Goal: Task Accomplishment & Management: Complete application form

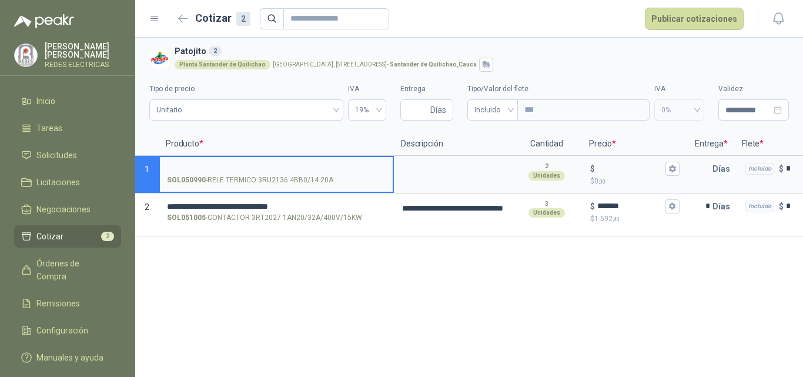
click at [233, 165] on input "SOL050990 - RELE TERMICO 3RU2136 4BB0/14 20A" at bounding box center [276, 169] width 219 height 9
click at [437, 170] on textarea at bounding box center [452, 170] width 115 height 27
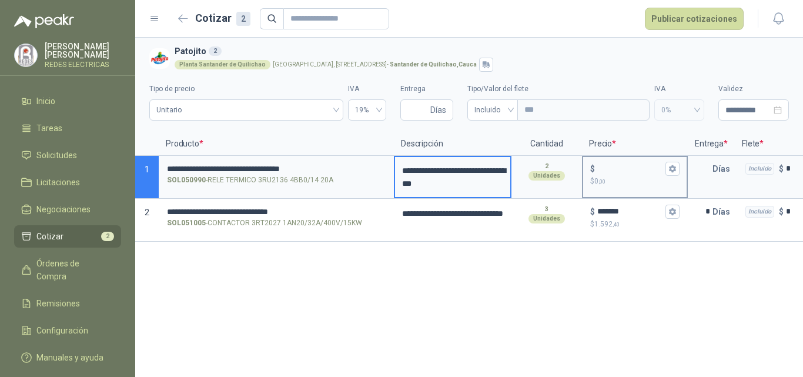
click at [619, 176] on p "$ 0 ,00" at bounding box center [634, 181] width 89 height 11
click at [619, 173] on input "$ $ 0 ,00" at bounding box center [630, 168] width 66 height 9
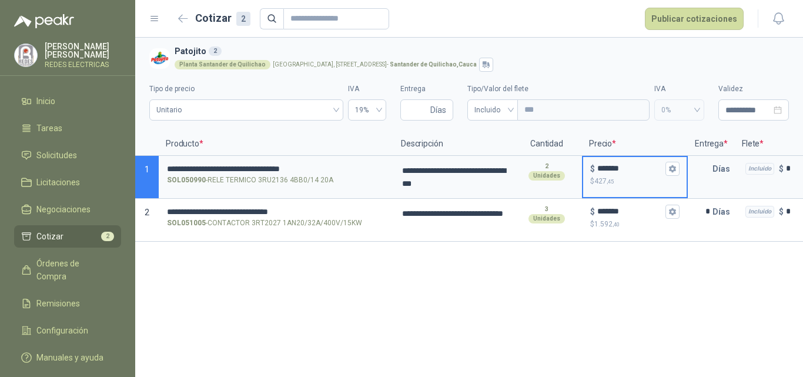
click at [589, 310] on div "**********" at bounding box center [469, 207] width 668 height 339
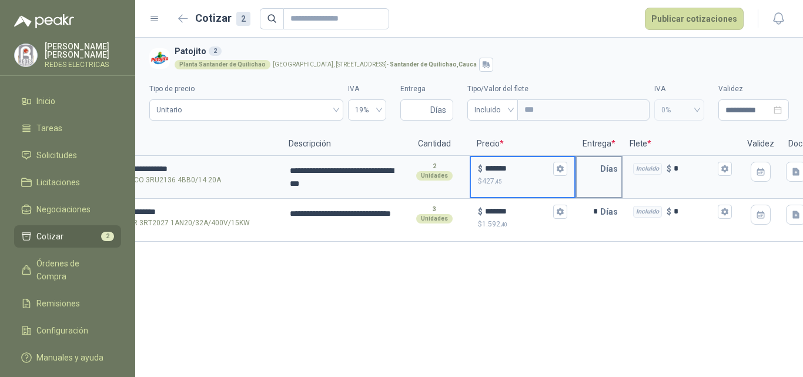
scroll to position [0, 109]
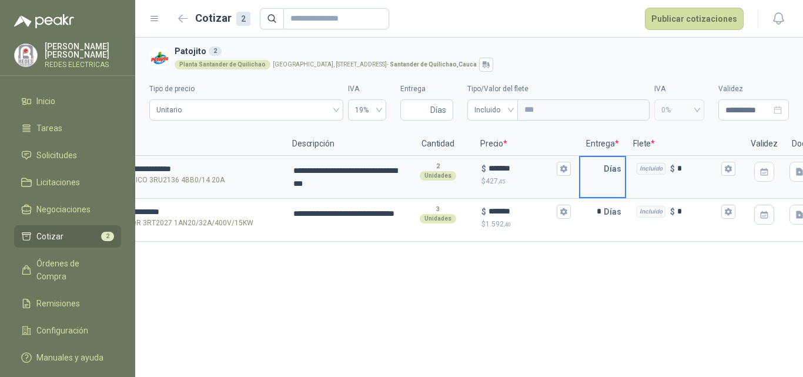
click at [603, 168] on input "text" at bounding box center [592, 169] width 24 height 24
type input "*"
click at [500, 372] on div "**********" at bounding box center [469, 207] width 668 height 339
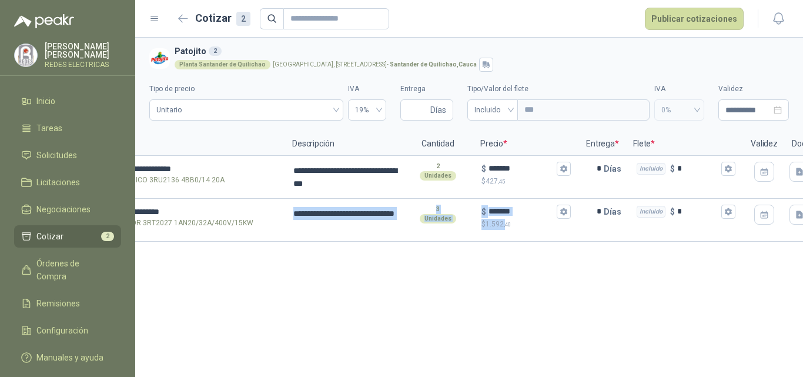
drag, startPoint x: 352, startPoint y: 245, endPoint x: 563, endPoint y: 268, distance: 212.4
click at [510, 268] on div "**********" at bounding box center [469, 207] width 668 height 339
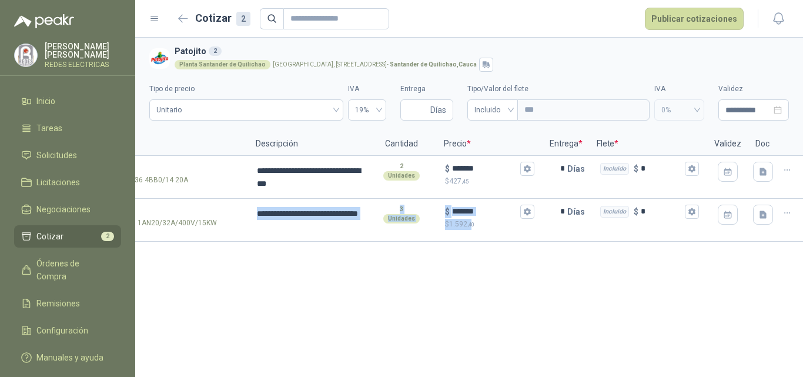
scroll to position [0, 153]
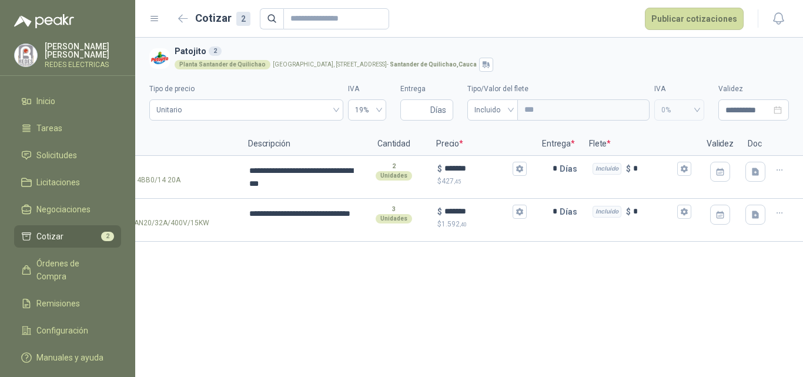
click at [687, 283] on div "**********" at bounding box center [469, 207] width 668 height 339
click at [418, 113] on input "Entrega" at bounding box center [417, 110] width 21 height 20
type input "*"
click at [456, 271] on div "**********" at bounding box center [469, 207] width 668 height 339
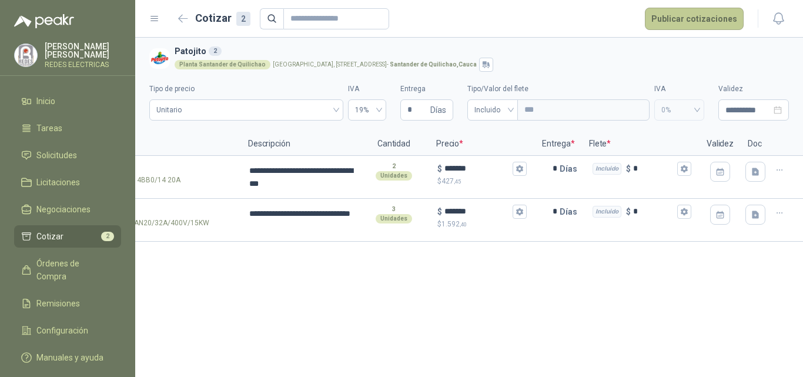
click at [684, 23] on button "Publicar cotizaciones" at bounding box center [694, 19] width 99 height 22
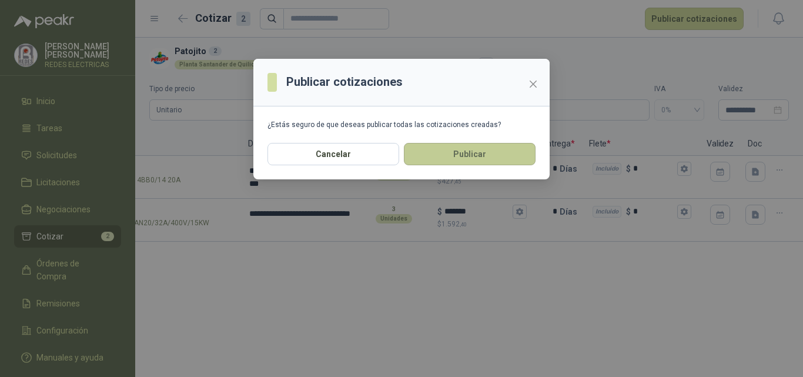
click at [456, 161] on button "Publicar" at bounding box center [470, 154] width 132 height 22
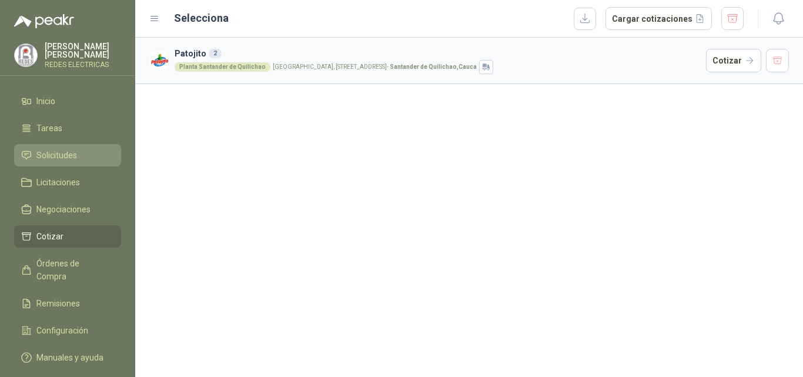
click at [85, 156] on li "Solicitudes" at bounding box center [67, 155] width 93 height 13
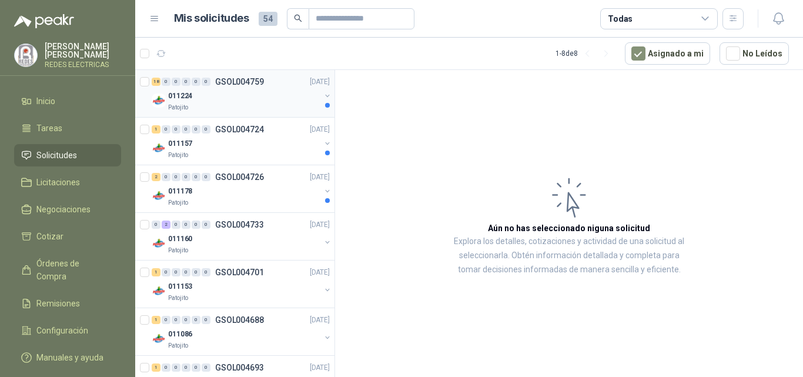
click at [217, 101] on div "011224" at bounding box center [244, 96] width 152 height 14
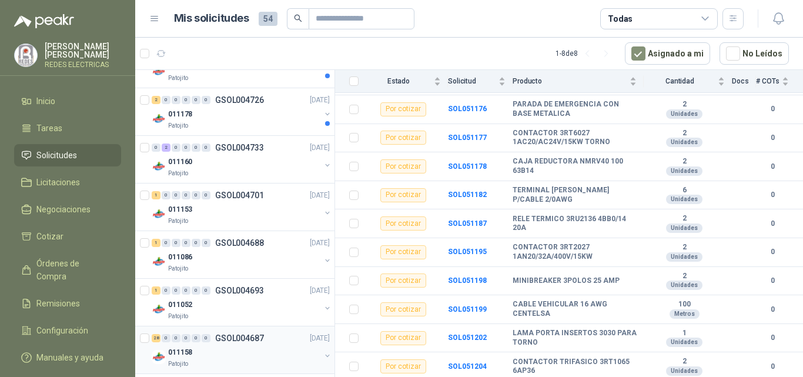
scroll to position [86, 0]
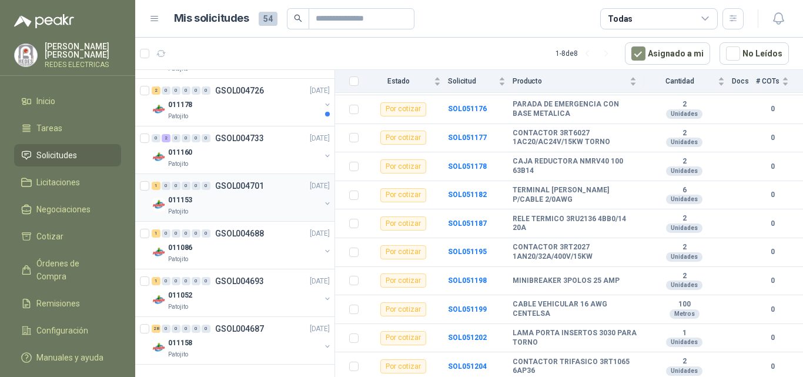
click at [216, 212] on div "Patojito" at bounding box center [244, 211] width 152 height 9
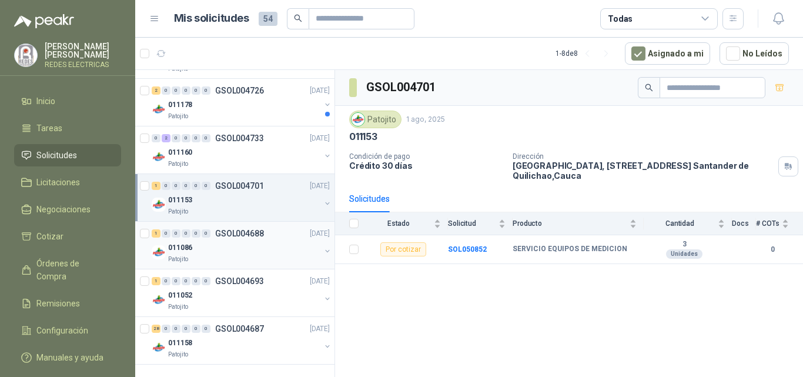
click at [239, 245] on div "011086" at bounding box center [244, 247] width 152 height 14
click at [226, 202] on div "011153" at bounding box center [244, 200] width 152 height 14
click at [235, 295] on div "011052" at bounding box center [244, 295] width 152 height 14
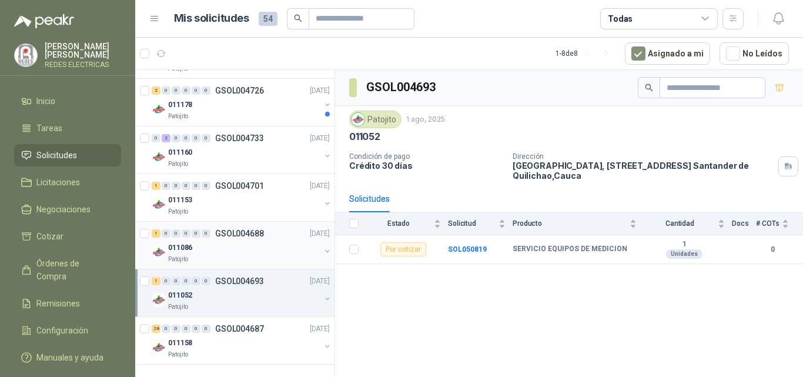
click at [229, 246] on div "011086" at bounding box center [244, 247] width 152 height 14
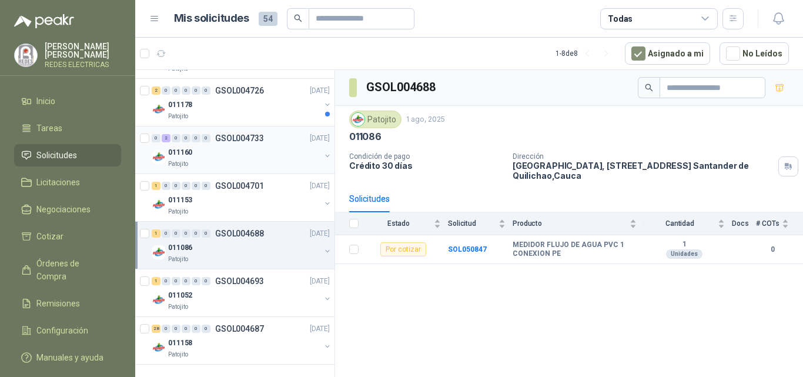
click at [221, 145] on div "011160" at bounding box center [244, 152] width 152 height 14
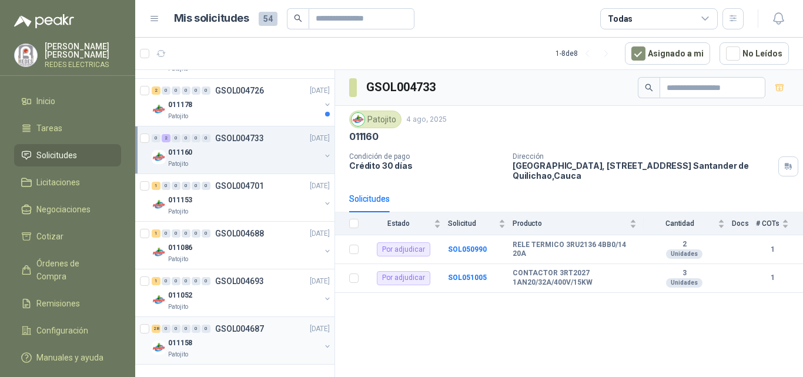
click at [233, 327] on p "GSOL004687" at bounding box center [239, 329] width 49 height 8
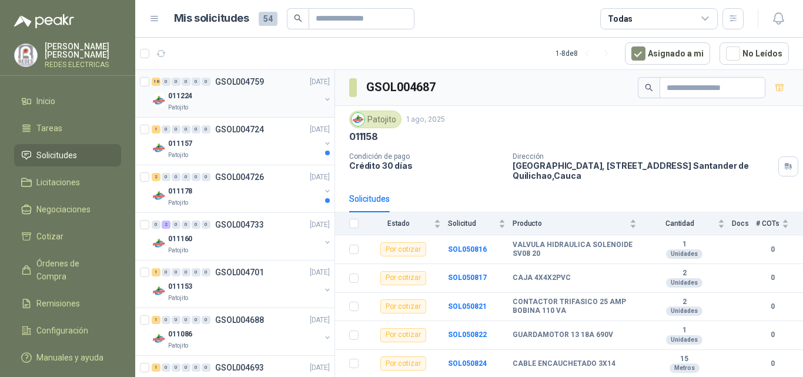
click at [237, 96] on div "011224" at bounding box center [244, 96] width 152 height 14
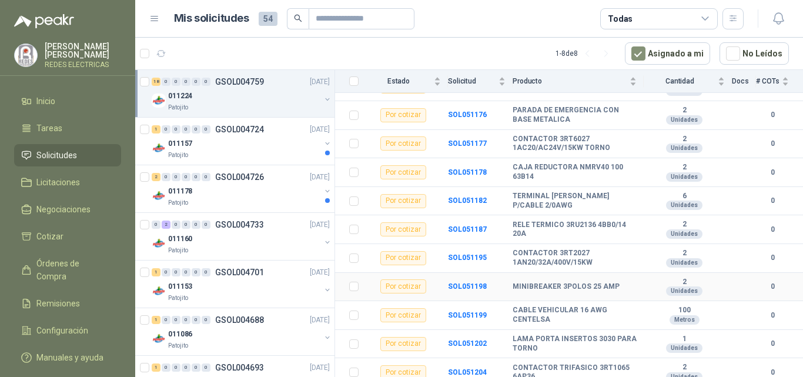
scroll to position [369, 0]
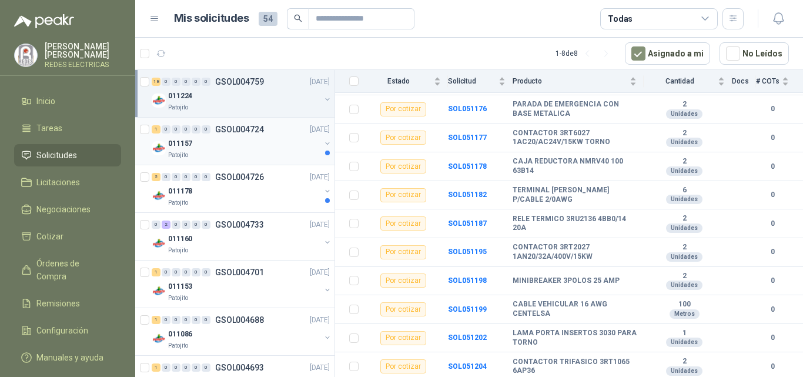
click at [236, 142] on div "011157" at bounding box center [244, 143] width 152 height 14
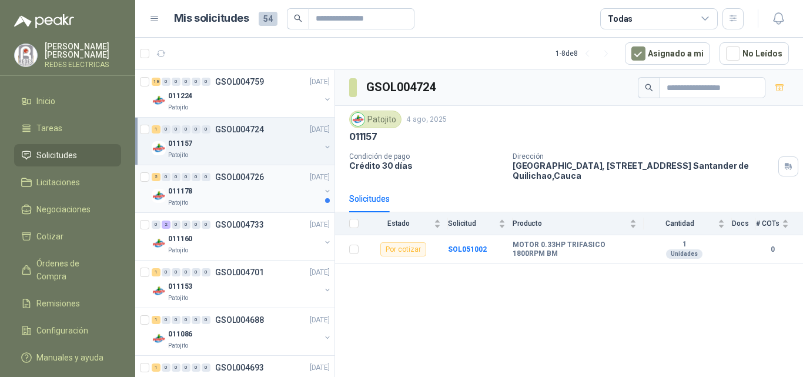
click at [208, 185] on div "011178" at bounding box center [244, 191] width 152 height 14
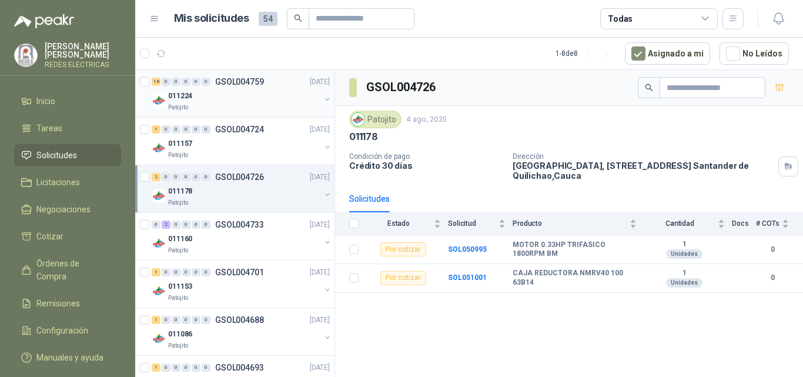
drag, startPoint x: 218, startPoint y: 98, endPoint x: 206, endPoint y: 70, distance: 30.6
click at [218, 98] on div "011224" at bounding box center [244, 96] width 152 height 14
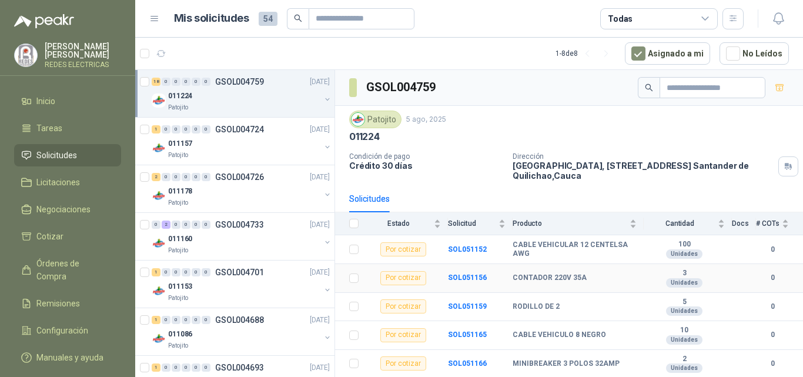
scroll to position [59, 0]
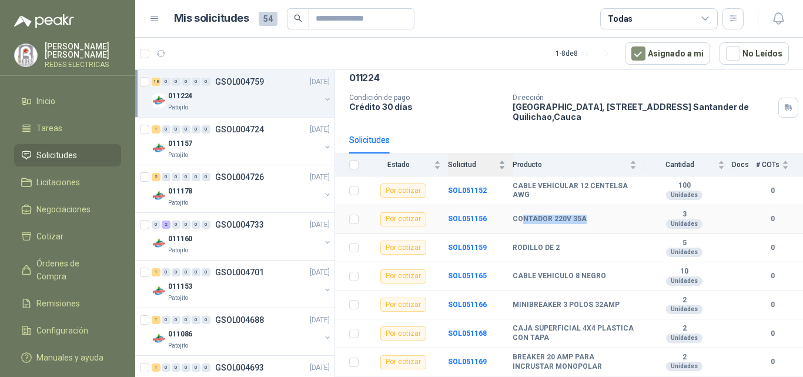
drag, startPoint x: 583, startPoint y: 218, endPoint x: 506, endPoint y: 157, distance: 98.0
click at [520, 223] on div "CONTADOR 220V 35A" at bounding box center [575, 219] width 124 height 9
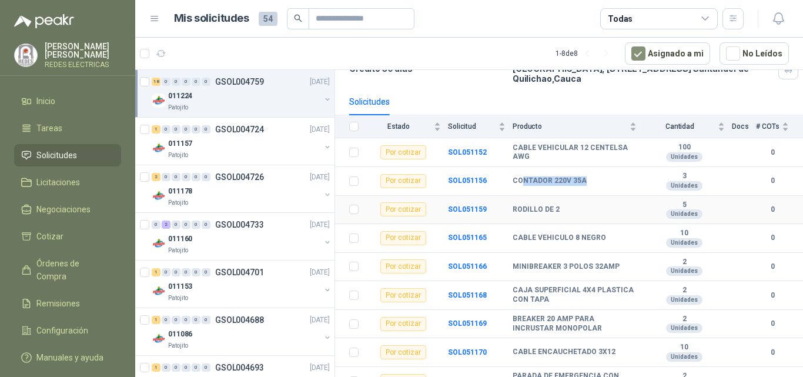
scroll to position [118, 0]
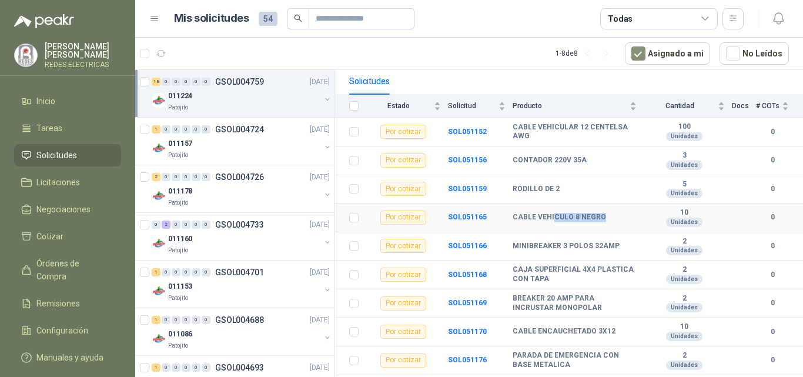
drag, startPoint x: 602, startPoint y: 221, endPoint x: 553, endPoint y: 230, distance: 49.6
click at [553, 230] on td "CABLE VEHICULO 8 NEGRO" at bounding box center [578, 217] width 131 height 29
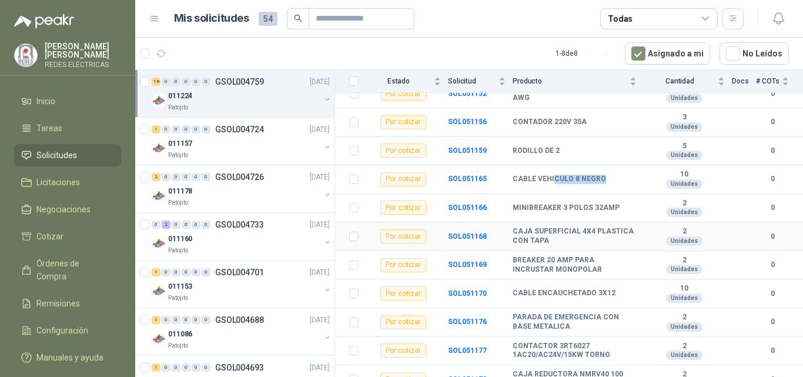
scroll to position [176, 0]
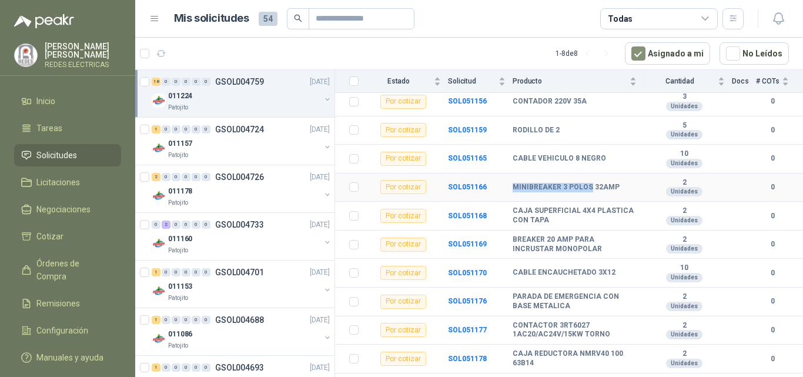
drag, startPoint x: 587, startPoint y: 191, endPoint x: 514, endPoint y: 182, distance: 73.4
click at [514, 183] on b "MINIBREAKER 3 POLOS 32AMP" at bounding box center [566, 187] width 107 height 9
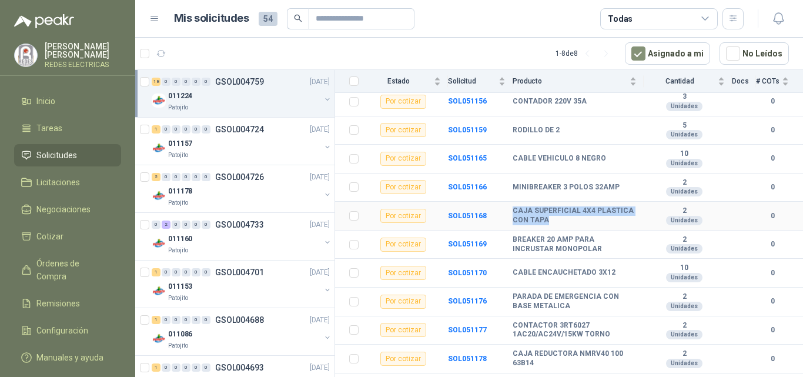
drag, startPoint x: 546, startPoint y: 219, endPoint x: 512, endPoint y: 213, distance: 35.1
click at [512, 213] on tr "Por cotizar SOL051168 CAJA SUPERFICIAL 4X4 PLASTICA CON TAPA 2 Unidades 0" at bounding box center [569, 216] width 468 height 29
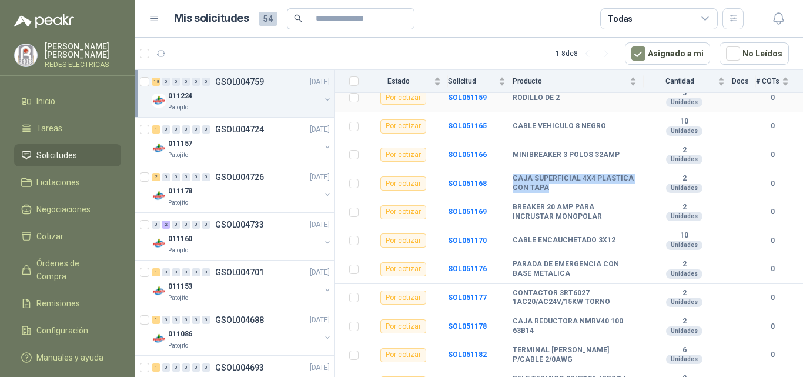
scroll to position [235, 0]
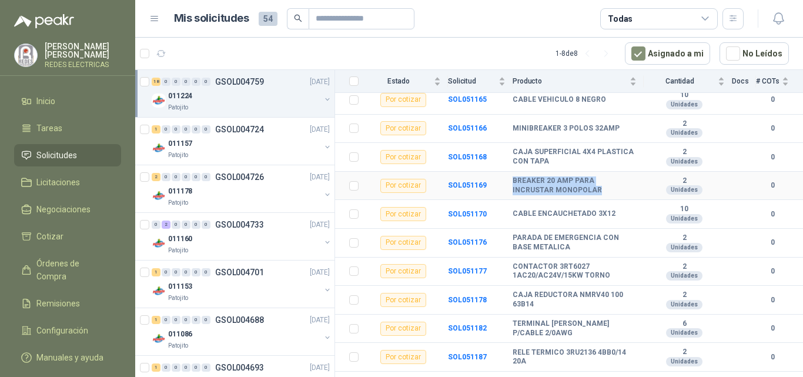
drag, startPoint x: 599, startPoint y: 189, endPoint x: 512, endPoint y: 185, distance: 87.1
click at [512, 185] on tr "Por cotizar SOL051169 BREAKER 20 AMP PARA INCRUSTAR MONOPOLAR 2 Unidades 0" at bounding box center [569, 186] width 468 height 29
click at [616, 214] on div "CABLE ENCAUCHETADO 3X12" at bounding box center [575, 213] width 124 height 9
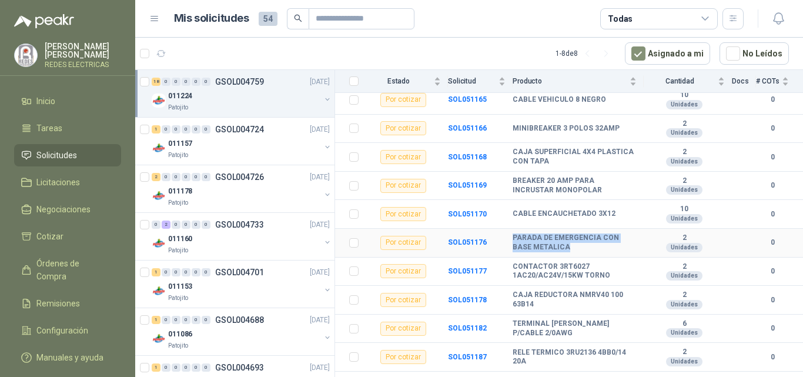
drag, startPoint x: 573, startPoint y: 249, endPoint x: 515, endPoint y: 237, distance: 59.5
click at [510, 241] on tr "Por cotizar SOL051176 PARADA DE EMERGENCIA CON BASE METALICA 2 Unidades 0" at bounding box center [569, 243] width 468 height 29
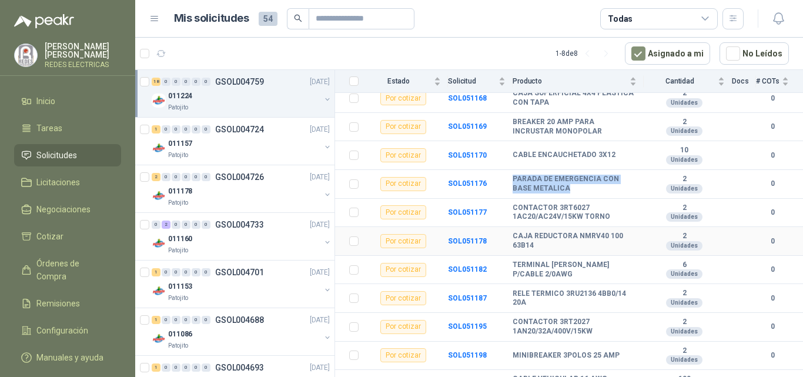
scroll to position [353, 0]
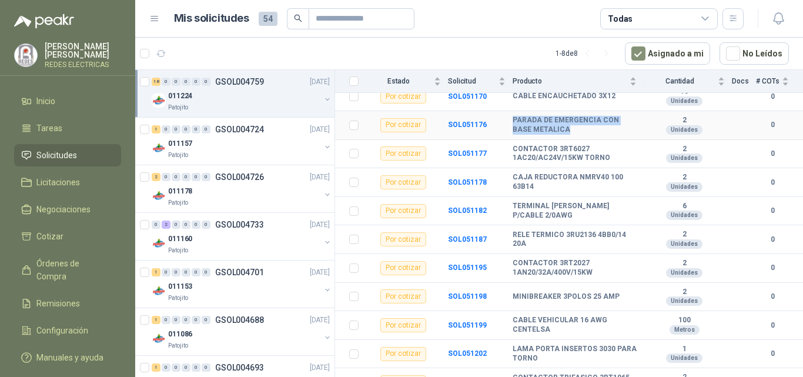
copy tr "PARADA DE EMERGENCIA CON BASE METALICA"
click at [611, 162] on b "CONTACTOR 3RT6027 1AC20/AC24V/15KW TORNO" at bounding box center [575, 154] width 124 height 18
drag, startPoint x: 586, startPoint y: 149, endPoint x: 556, endPoint y: 149, distance: 30.0
click at [556, 149] on b "CONTACTOR 3RT6027 1AC20/AC24V/15KW TORNO" at bounding box center [575, 154] width 124 height 18
copy b "3RT6027"
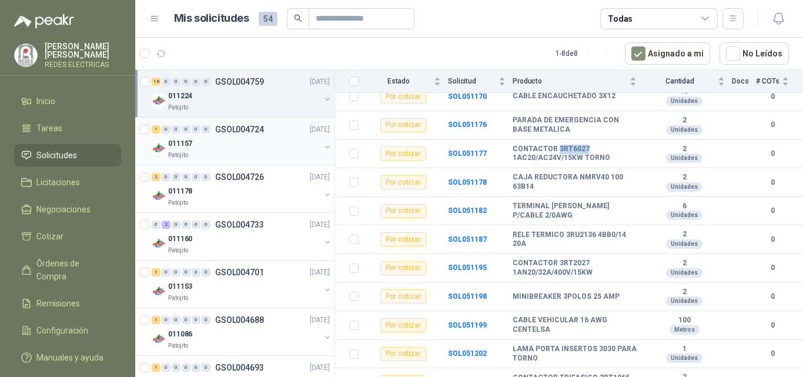
click at [222, 147] on div "011157" at bounding box center [244, 143] width 152 height 14
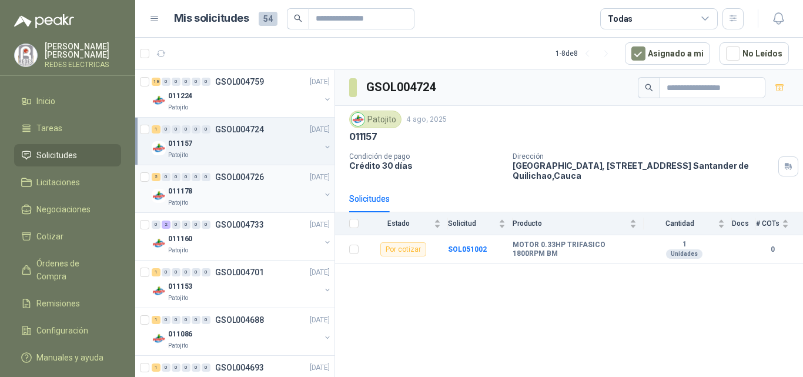
click at [236, 205] on div "Patojito" at bounding box center [244, 202] width 152 height 9
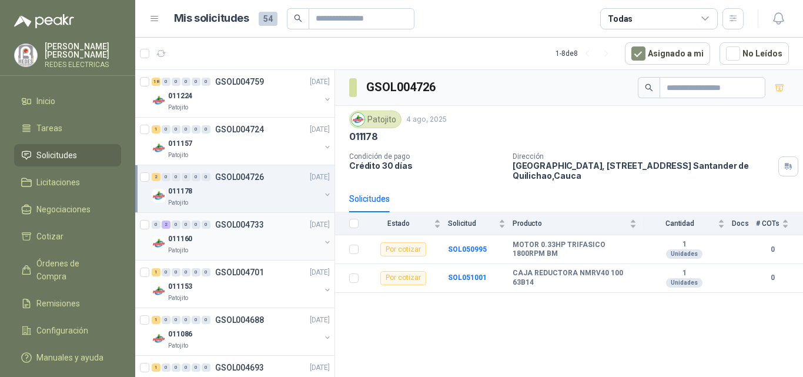
click at [235, 236] on div "011160" at bounding box center [244, 239] width 152 height 14
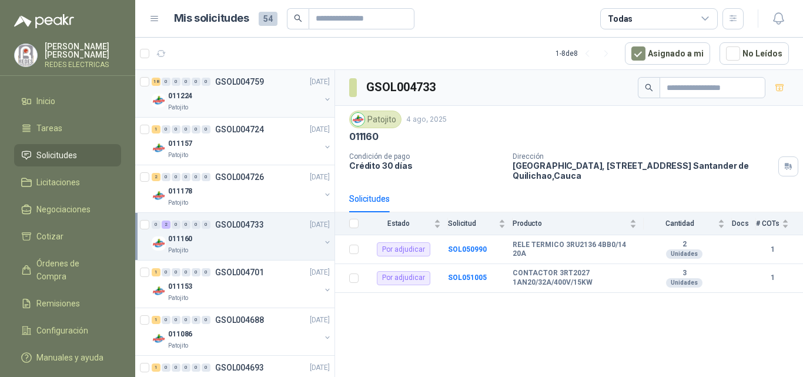
click at [234, 78] on p "GSOL004759" at bounding box center [239, 82] width 49 height 8
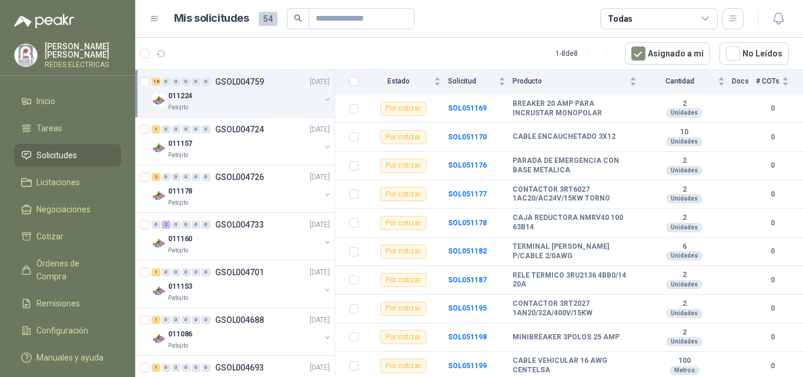
scroll to position [369, 0]
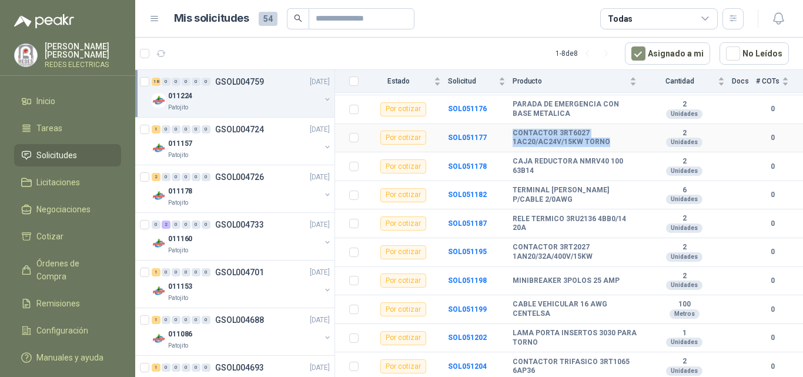
drag, startPoint x: 598, startPoint y: 141, endPoint x: 513, endPoint y: 131, distance: 85.9
click at [513, 131] on b "CONTACTOR 3RT6027 1AC20/AC24V/15KW TORNO" at bounding box center [575, 138] width 124 height 18
